Goal: Navigation & Orientation: Find specific page/section

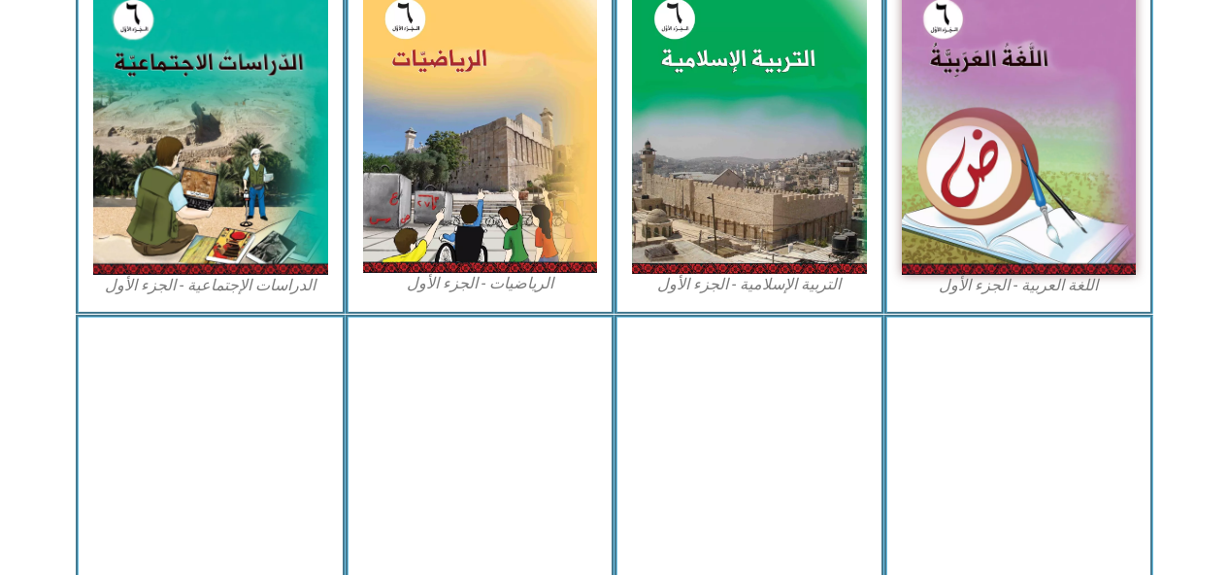
scroll to position [631, 0]
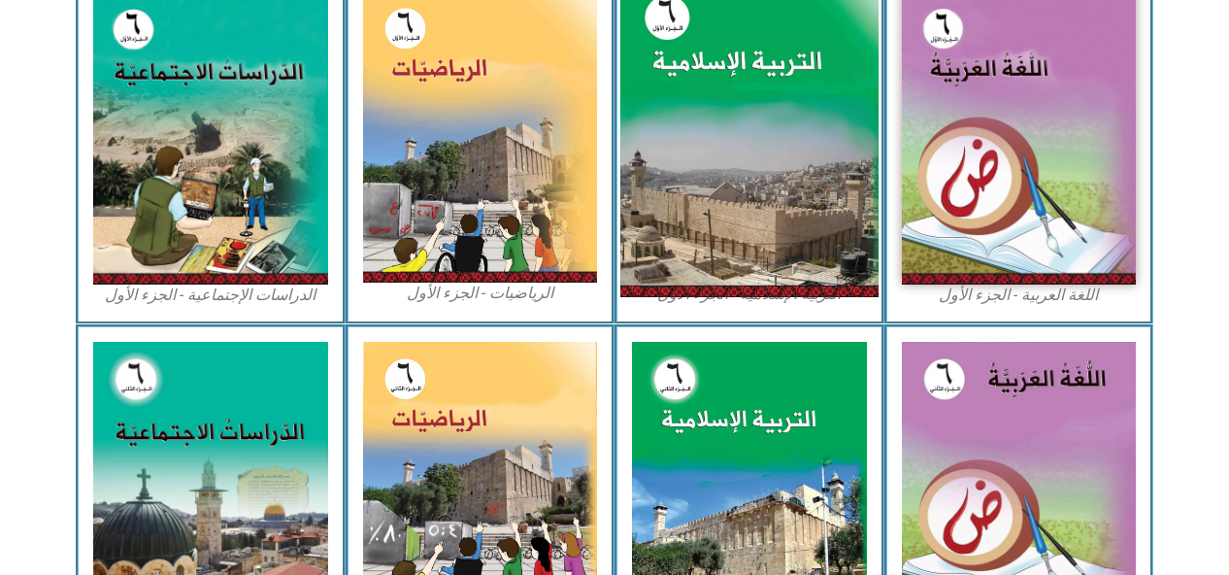
click at [670, 184] on img at bounding box center [749, 137] width 258 height 321
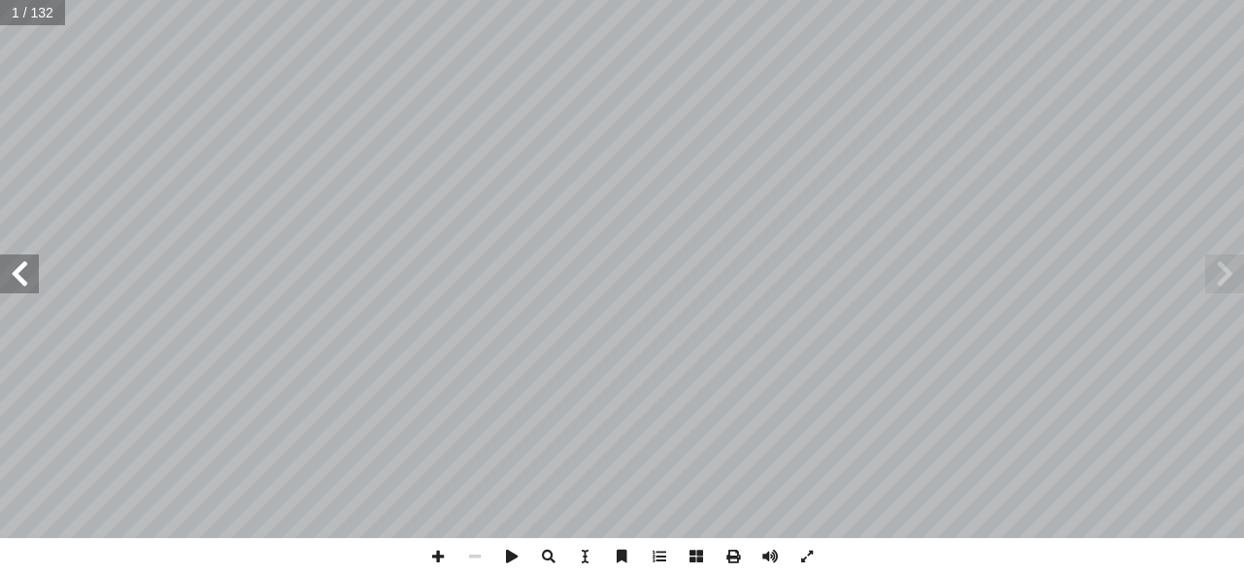
click at [1218, 277] on span at bounding box center [1224, 273] width 39 height 39
click at [1230, 257] on span at bounding box center [1224, 273] width 39 height 39
click at [1237, 271] on span at bounding box center [1224, 273] width 39 height 39
click at [26, 272] on span at bounding box center [19, 273] width 39 height 39
click at [19, 270] on span at bounding box center [19, 273] width 39 height 39
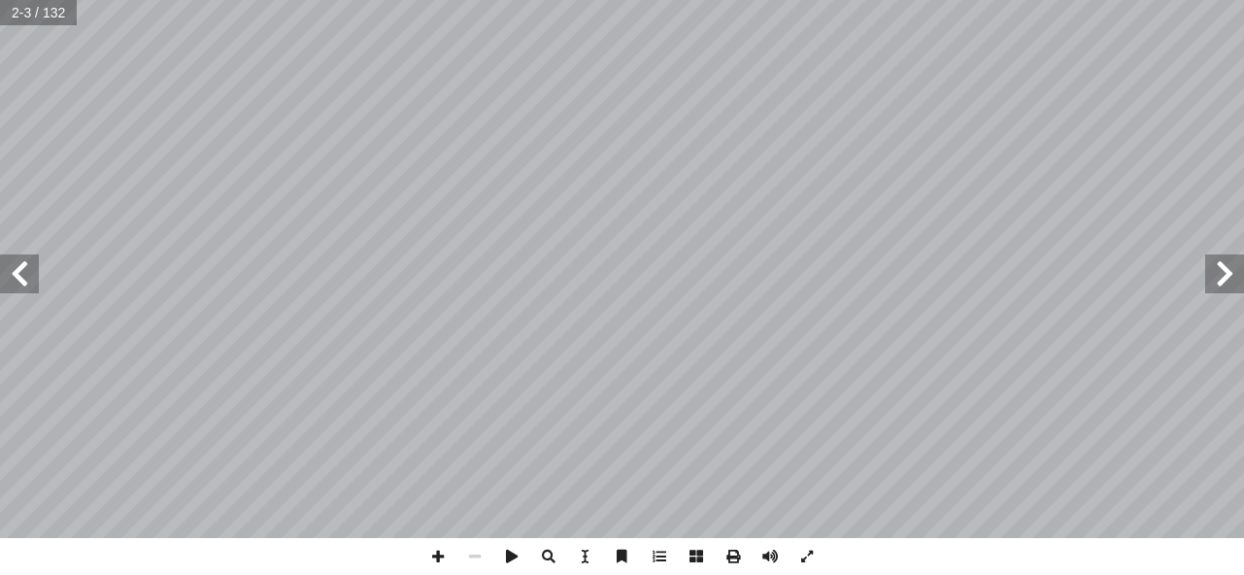
click at [19, 270] on span at bounding box center [19, 273] width 39 height 39
click at [27, 272] on span at bounding box center [19, 273] width 39 height 39
click at [24, 267] on span at bounding box center [19, 273] width 39 height 39
click at [17, 272] on span at bounding box center [19, 273] width 39 height 39
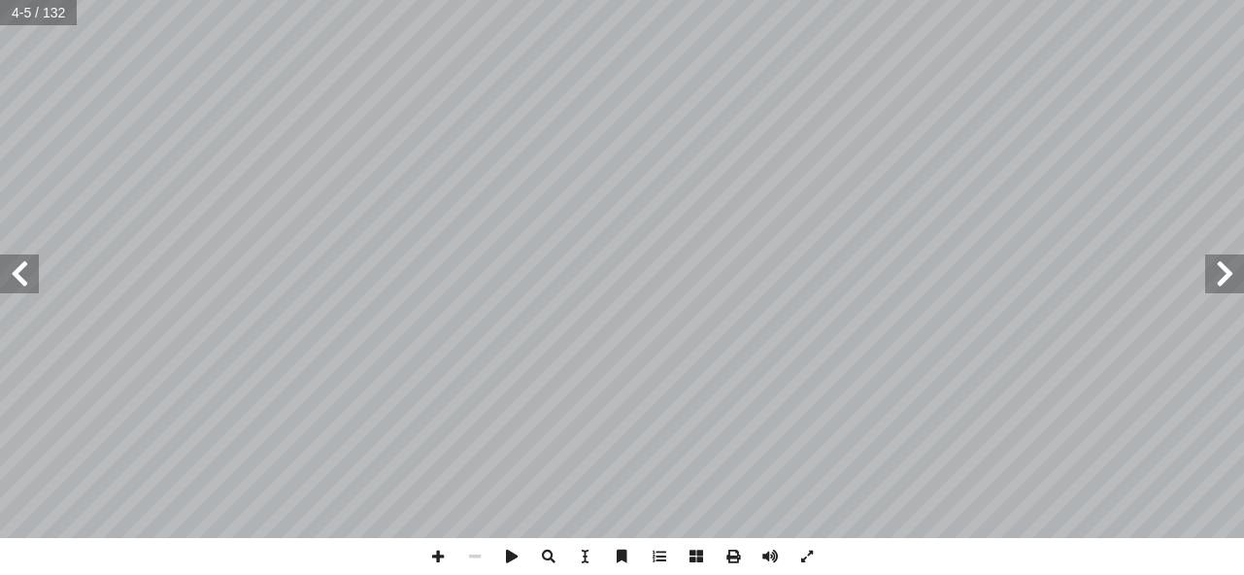
click at [14, 272] on span at bounding box center [19, 273] width 39 height 39
click at [17, 269] on span at bounding box center [19, 273] width 39 height 39
click at [22, 277] on span at bounding box center [19, 273] width 39 height 39
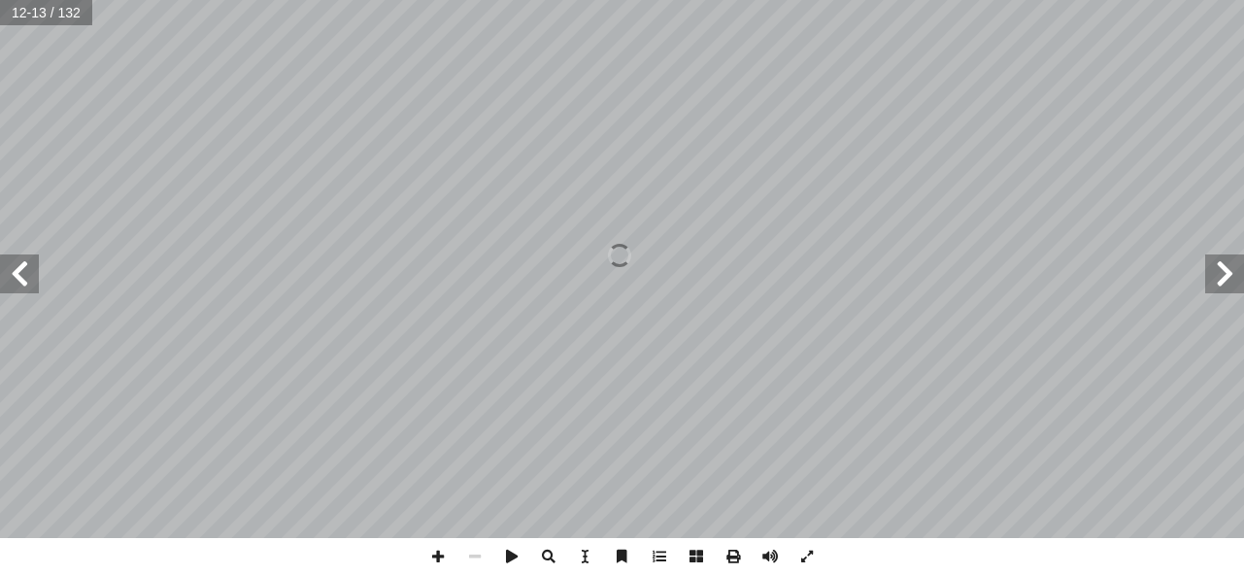
click at [23, 267] on span at bounding box center [19, 273] width 39 height 39
click at [15, 272] on span at bounding box center [19, 273] width 39 height 39
click at [17, 280] on span at bounding box center [19, 273] width 39 height 39
click at [1220, 267] on span at bounding box center [1224, 273] width 39 height 39
click at [1225, 278] on span at bounding box center [1224, 273] width 39 height 39
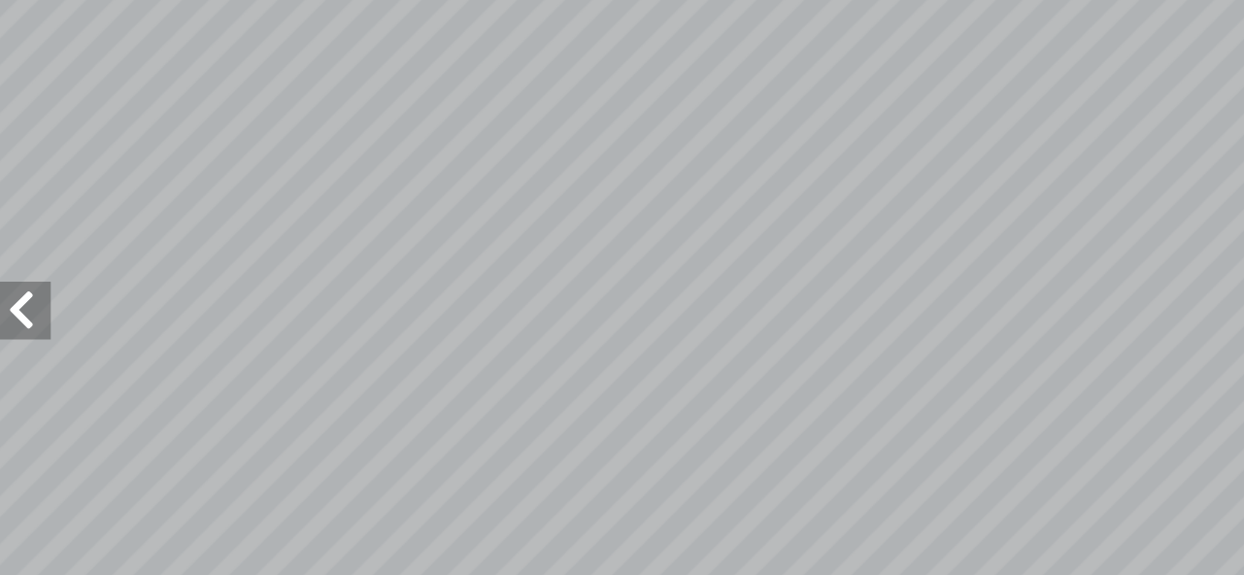
click at [20, 277] on span at bounding box center [19, 273] width 39 height 39
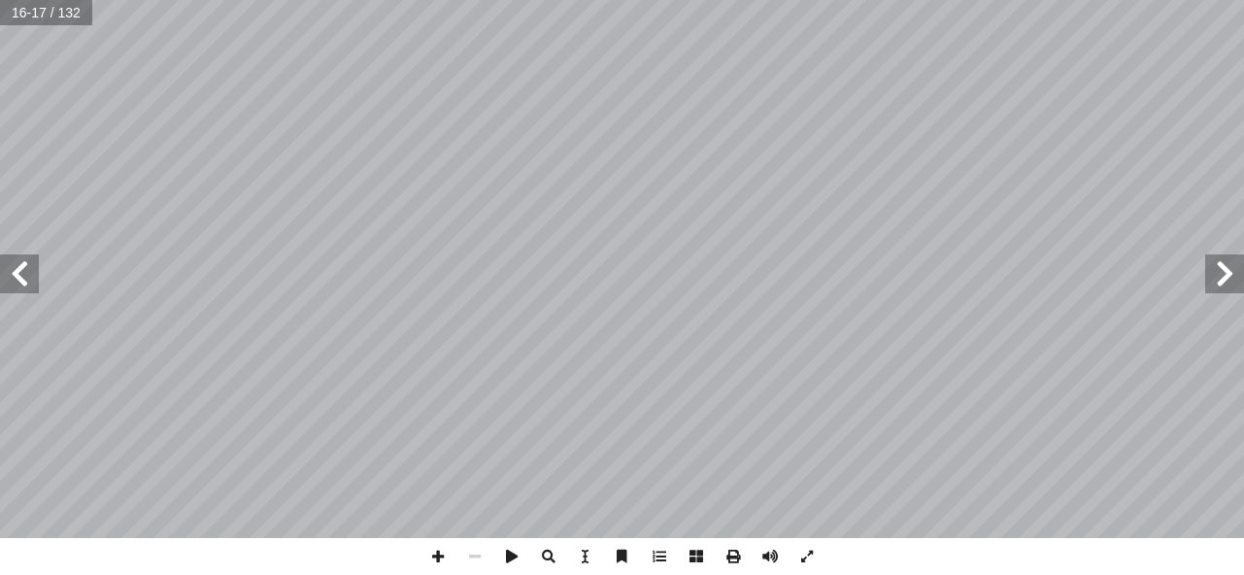
click at [1218, 271] on span at bounding box center [1224, 273] width 39 height 39
click at [29, 278] on span at bounding box center [19, 273] width 39 height 39
